Goal: Find specific page/section: Find specific page/section

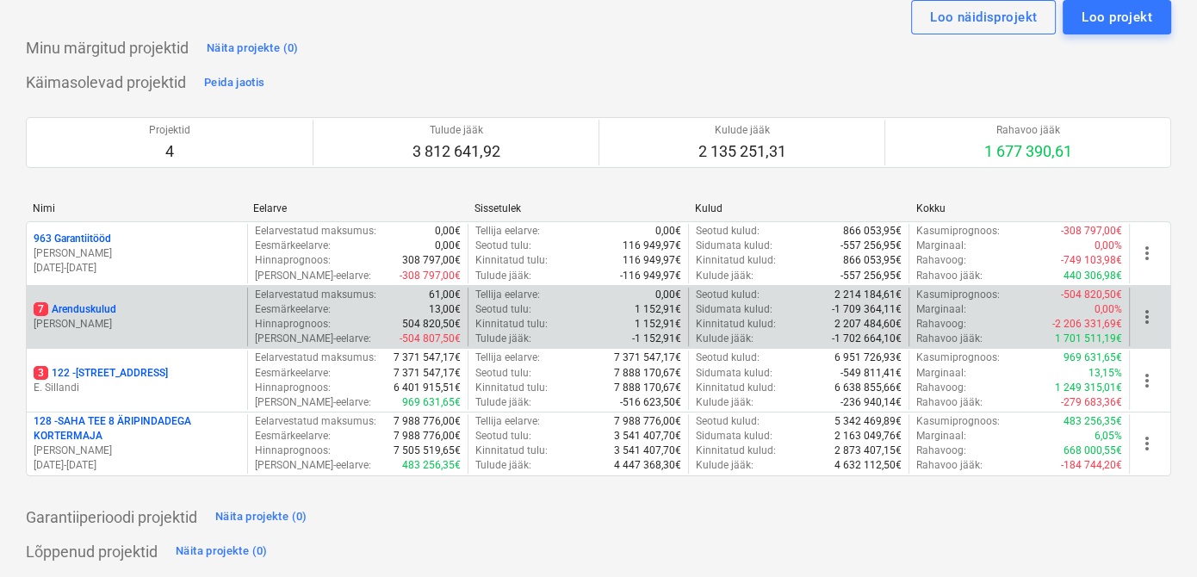
scroll to position [156, 0]
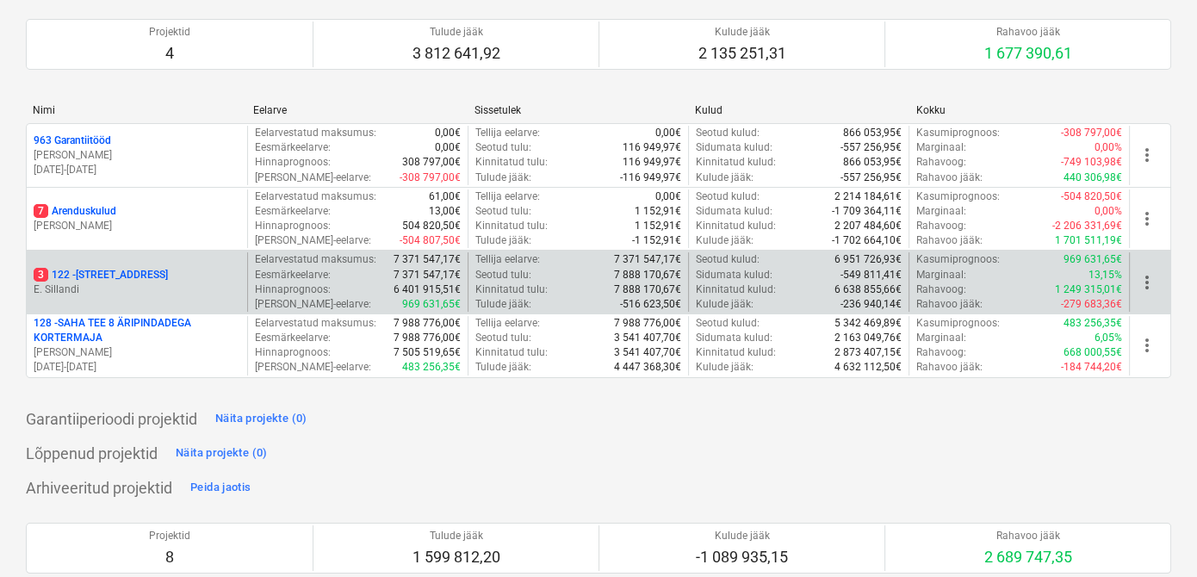
click at [125, 268] on p "3 122 - [STREET_ADDRESS]" at bounding box center [101, 275] width 134 height 15
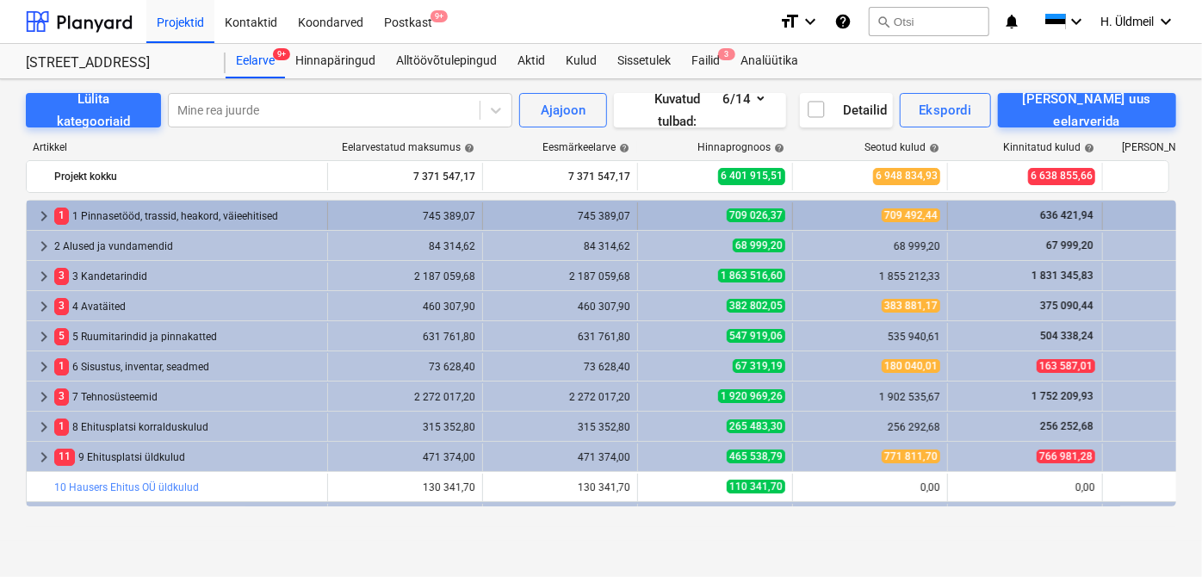
click at [39, 219] on span "keyboard_arrow_right" at bounding box center [44, 216] width 21 height 21
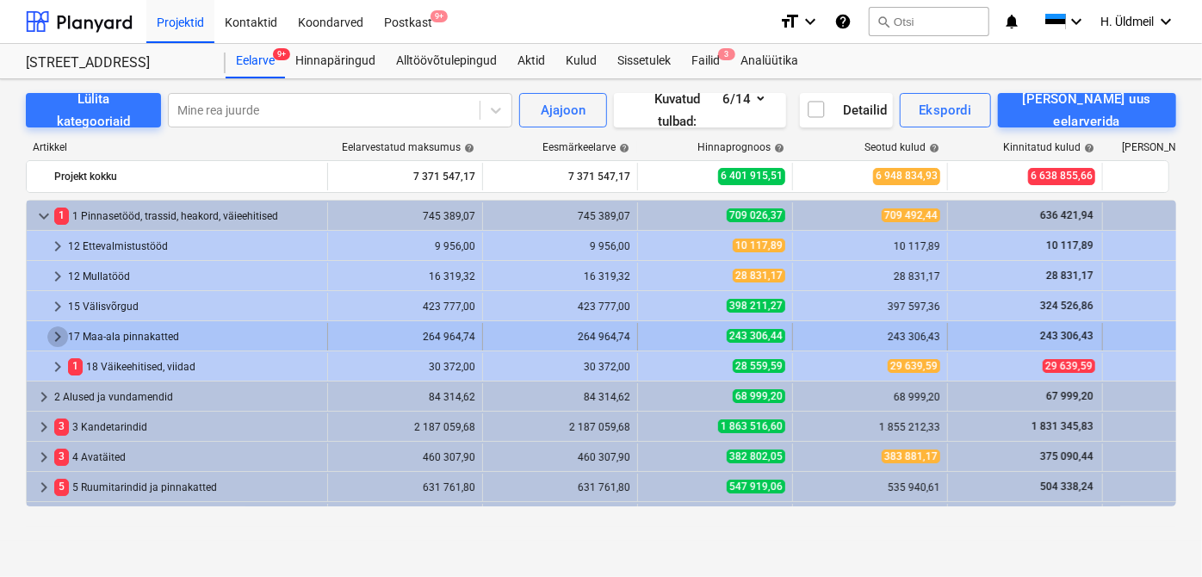
click at [51, 345] on span "keyboard_arrow_right" at bounding box center [57, 336] width 21 height 21
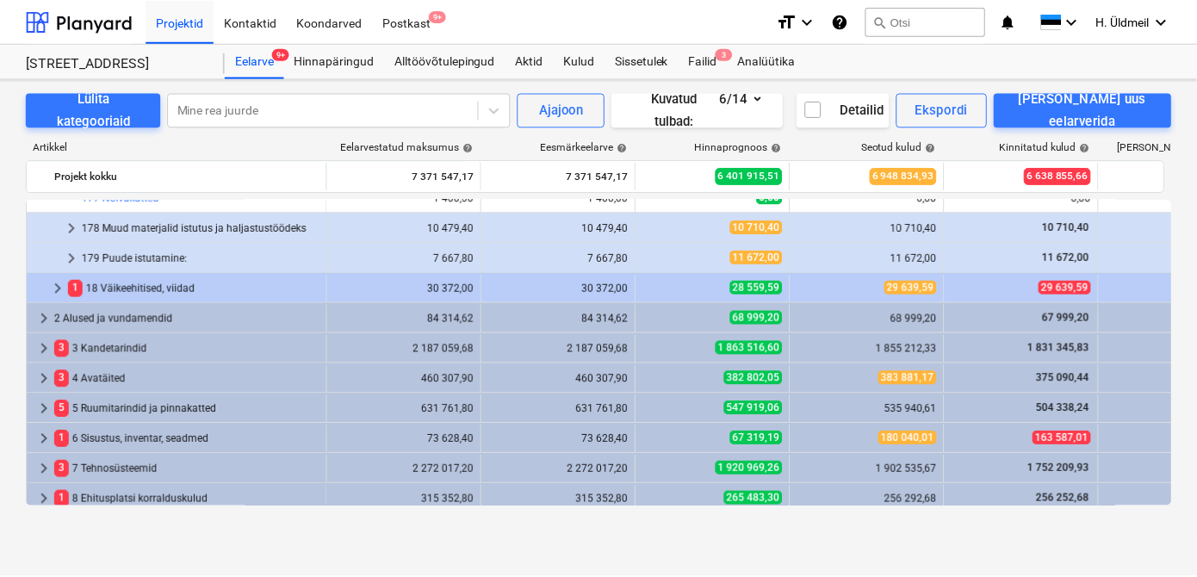
scroll to position [391, 0]
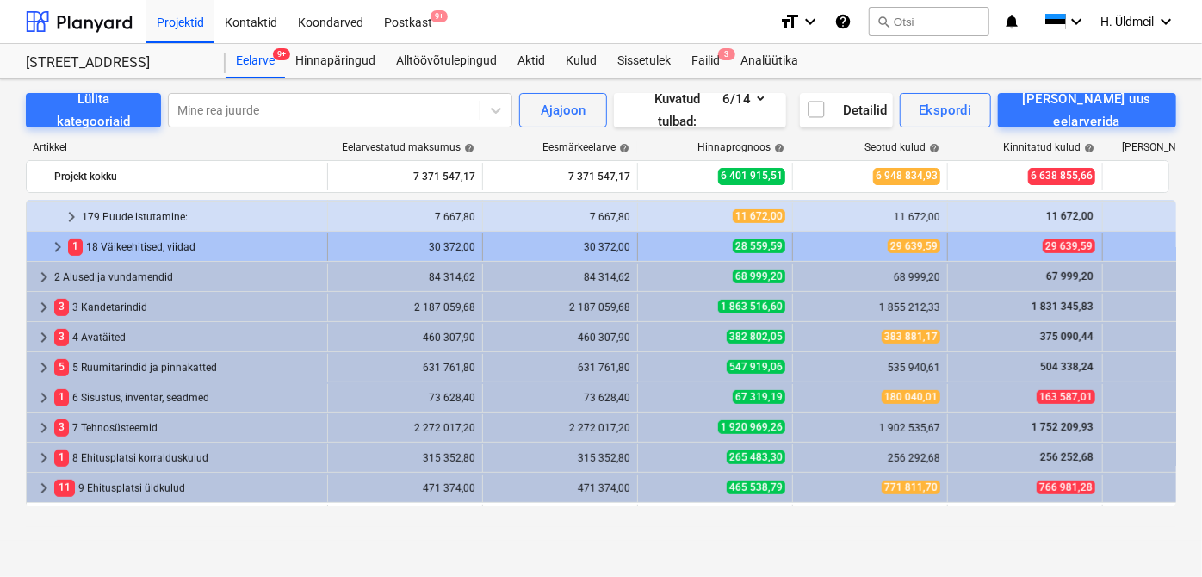
click at [53, 248] on span "keyboard_arrow_right" at bounding box center [57, 247] width 21 height 21
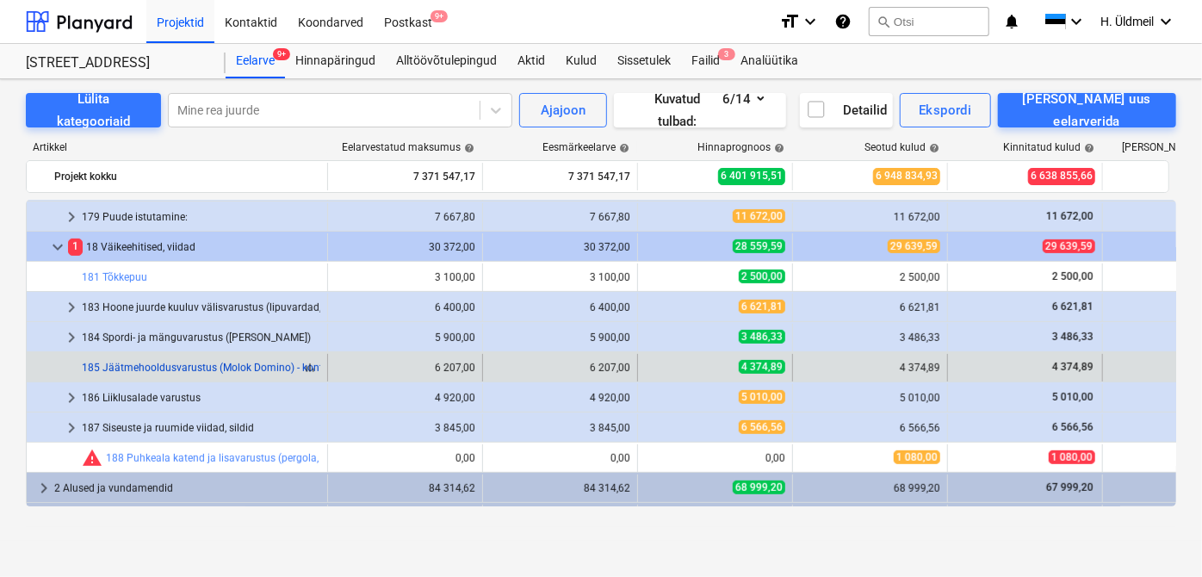
click at [181, 366] on link "185 Jäätmehooldusvarustus (Molok Domino) - konteiner renditakse, rajamine tasut…" at bounding box center [286, 368] width 408 height 12
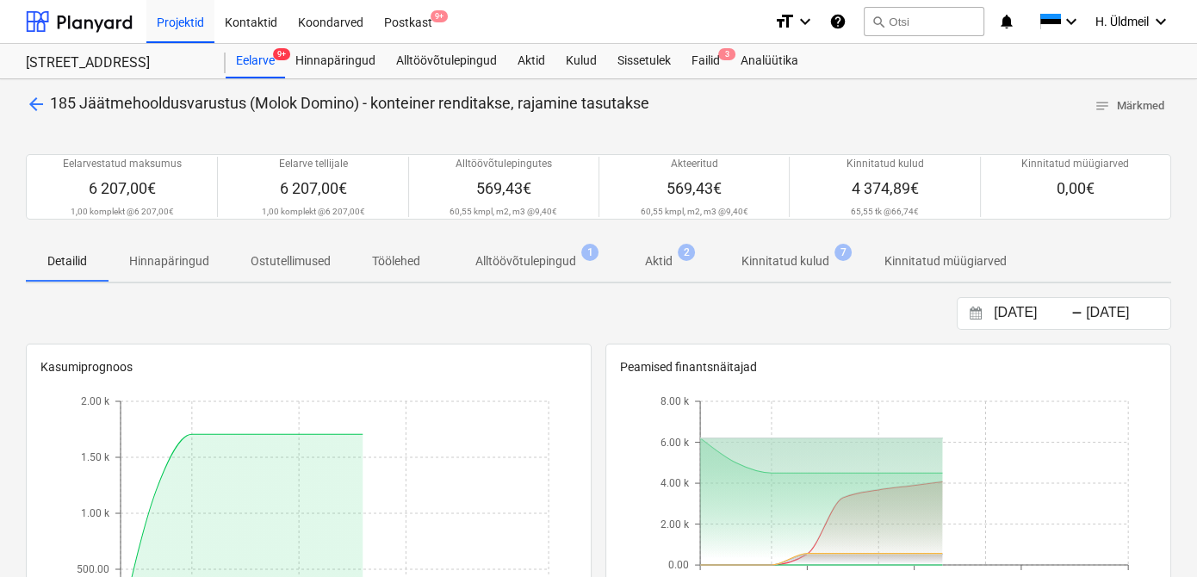
click at [544, 260] on p "Alltöövõtulepingud" at bounding box center [525, 261] width 101 height 18
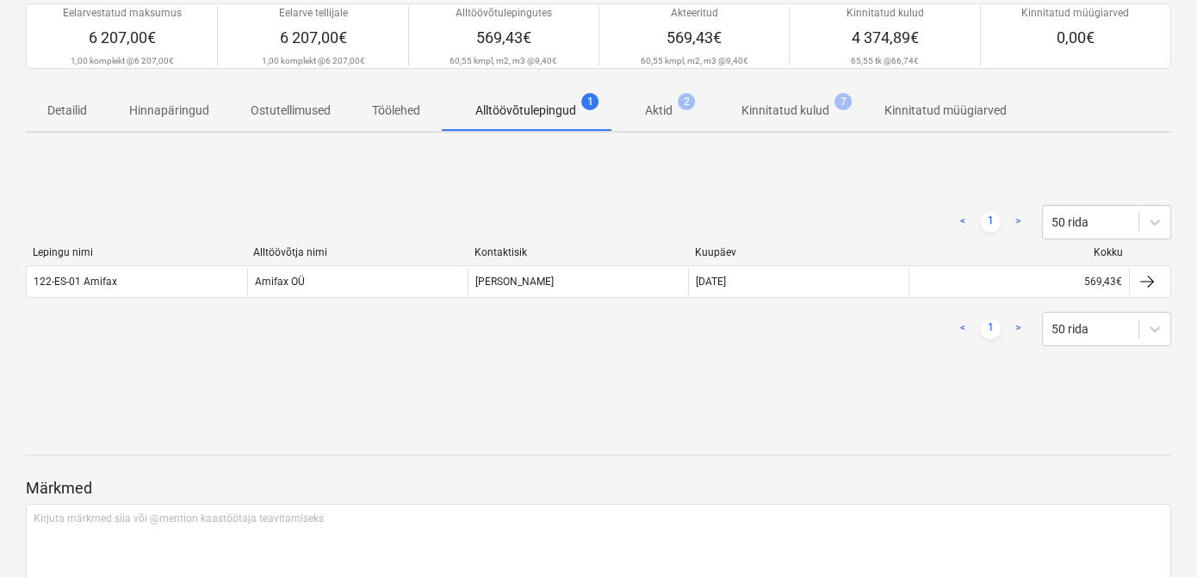
scroll to position [156, 0]
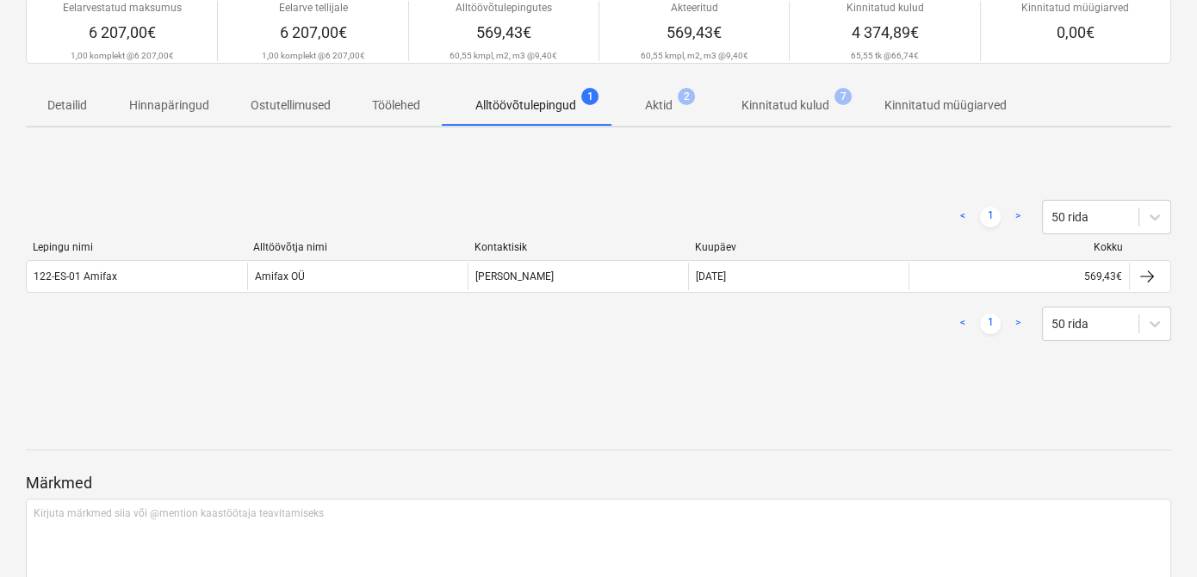
click at [661, 102] on p "Aktid" at bounding box center [659, 105] width 28 height 18
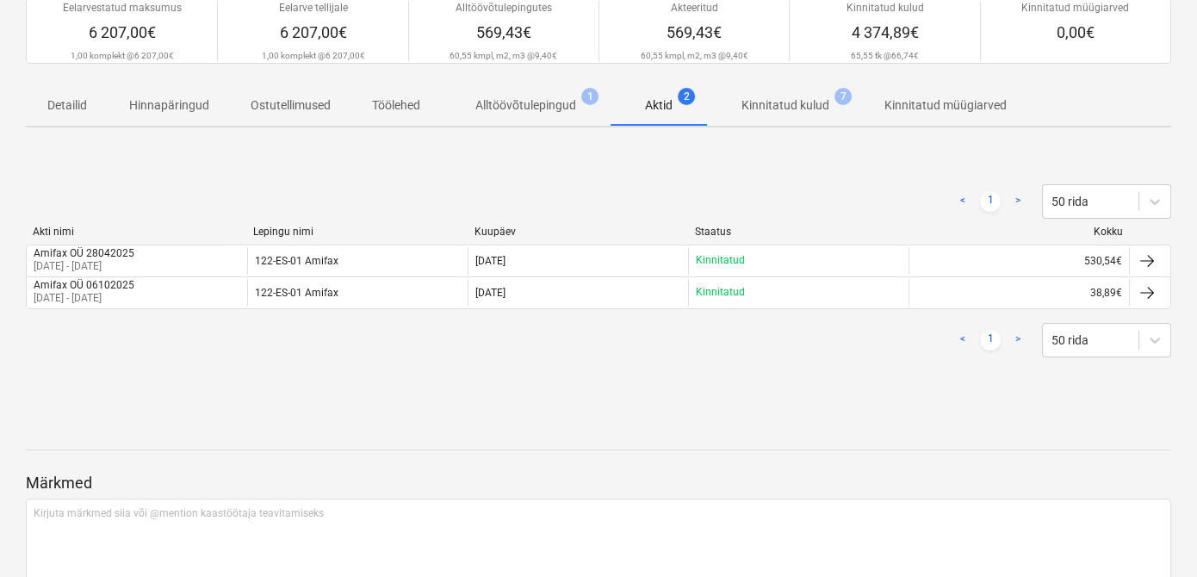
click at [538, 100] on p "Alltöövõtulepingud" at bounding box center [525, 105] width 101 height 18
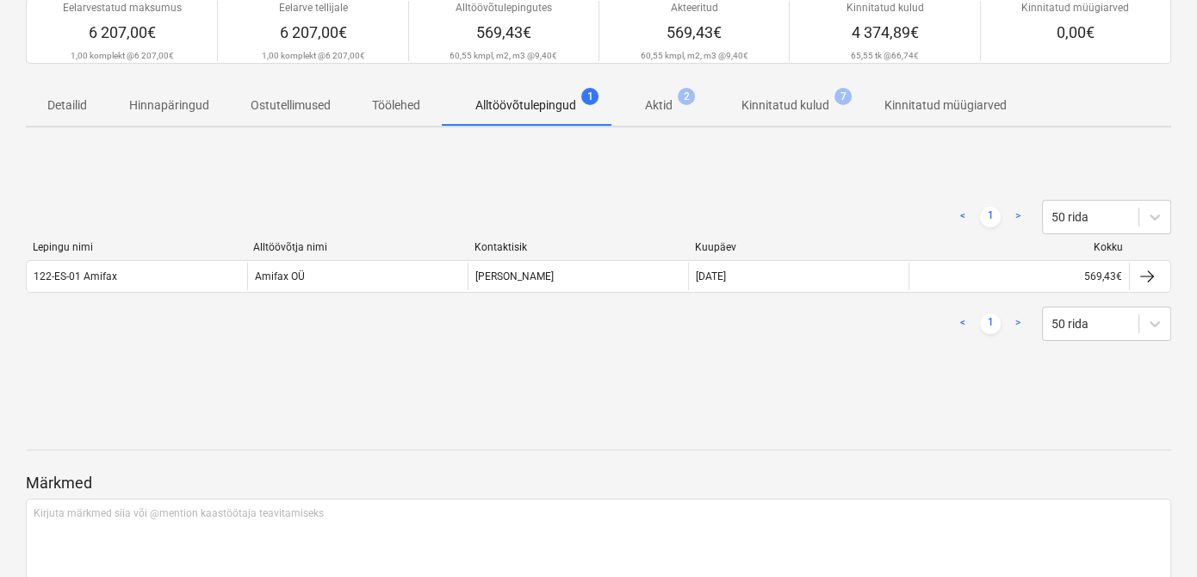
click at [799, 92] on span "Kinnitatud kulud 7" at bounding box center [785, 105] width 157 height 31
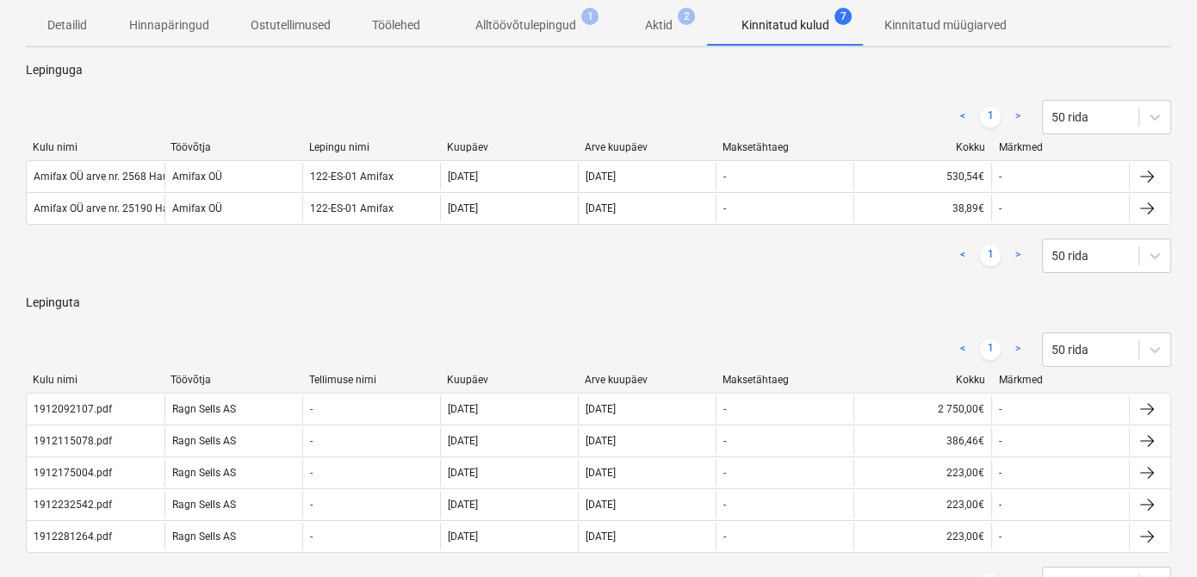
scroll to position [234, 0]
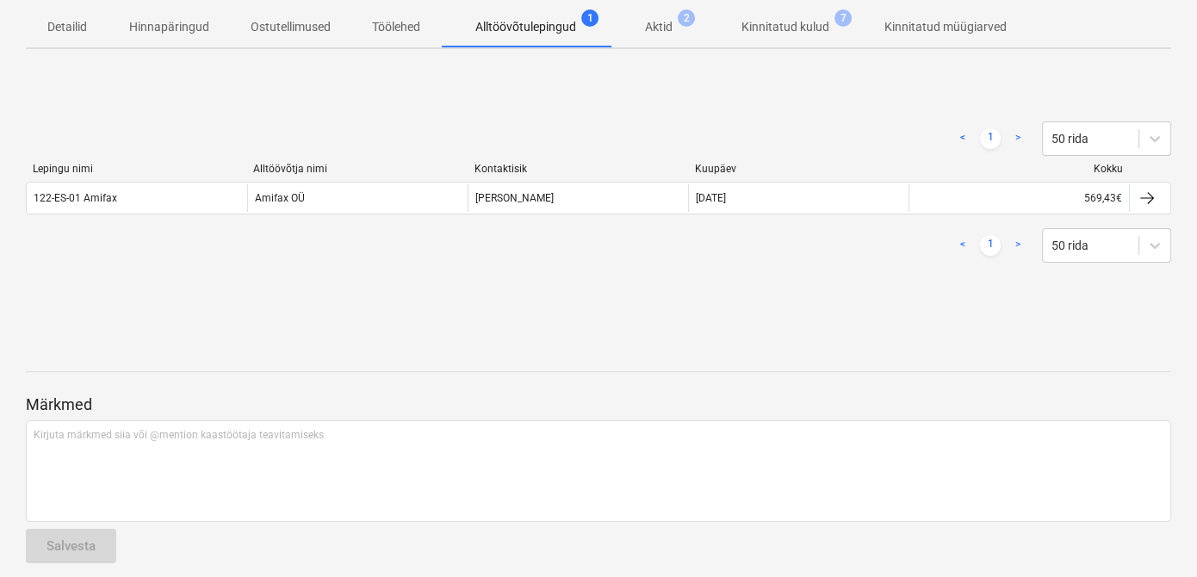
scroll to position [156, 0]
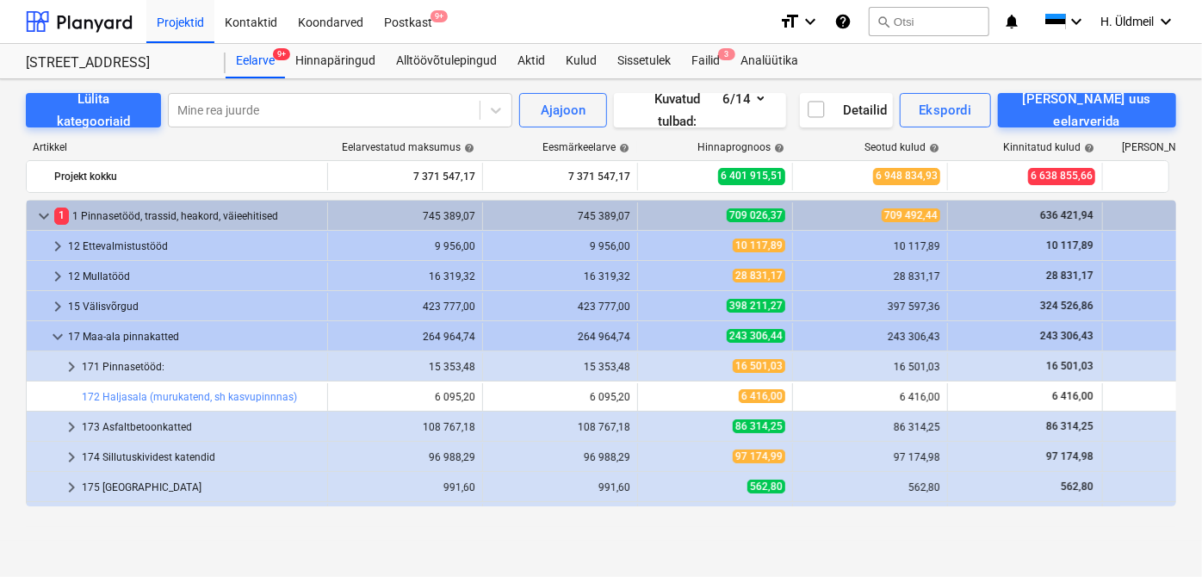
scroll to position [391, 0]
